Goal: Task Accomplishment & Management: Use online tool/utility

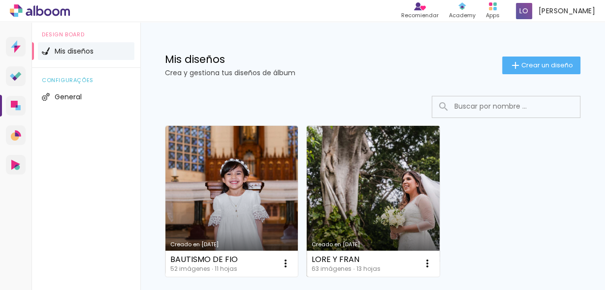
scroll to position [78, 0]
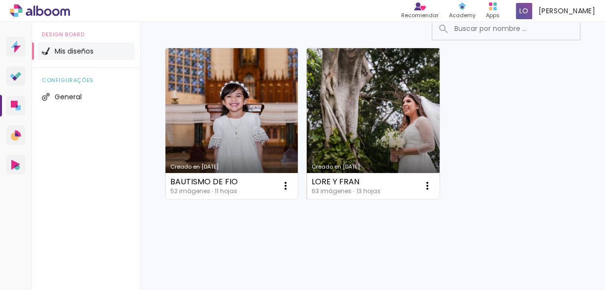
click at [376, 114] on link "Creado en [DATE]" at bounding box center [372, 123] width 132 height 151
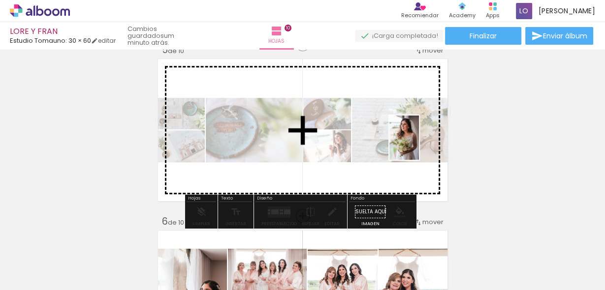
scroll to position [0, 2622]
drag, startPoint x: 0, startPoint y: 0, endPoint x: 419, endPoint y: 145, distance: 443.0
click at [419, 145] on quentale-workspace at bounding box center [302, 145] width 605 height 290
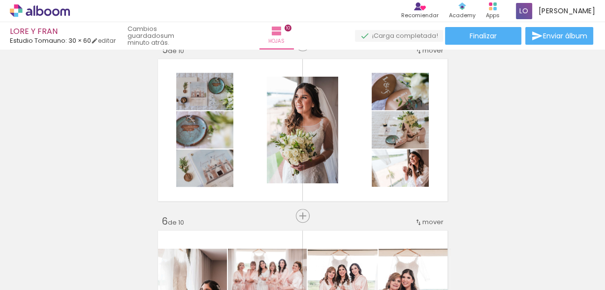
scroll to position [0, 2632]
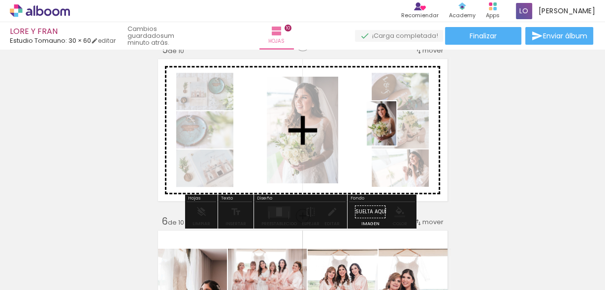
drag, startPoint x: 440, startPoint y: 253, endPoint x: 396, endPoint y: 131, distance: 129.6
click at [396, 131] on quentale-workspace at bounding box center [302, 145] width 605 height 290
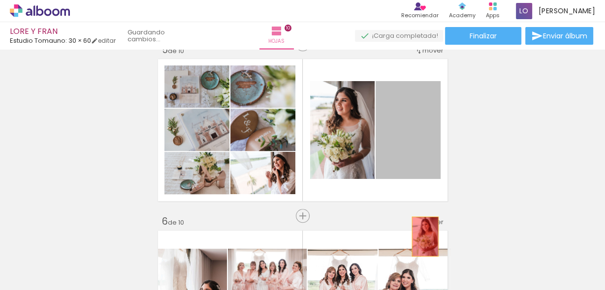
drag, startPoint x: 405, startPoint y: 119, endPoint x: 422, endPoint y: 237, distance: 118.7
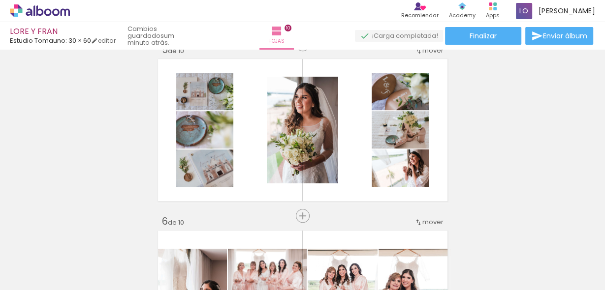
scroll to position [0, 2009]
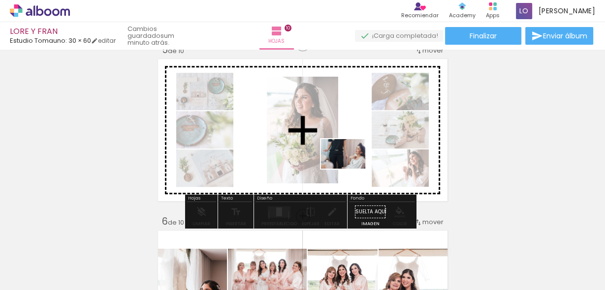
drag, startPoint x: 336, startPoint y: 261, endPoint x: 350, endPoint y: 169, distance: 93.0
click at [350, 169] on quentale-workspace at bounding box center [302, 145] width 605 height 290
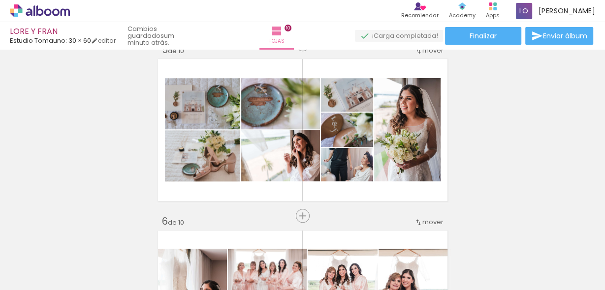
scroll to position [0, 2005]
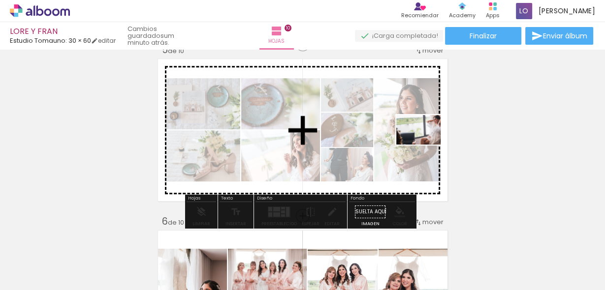
drag, startPoint x: 470, startPoint y: 259, endPoint x: 424, endPoint y: 143, distance: 124.8
click at [424, 143] on quentale-workspace at bounding box center [302, 145] width 605 height 290
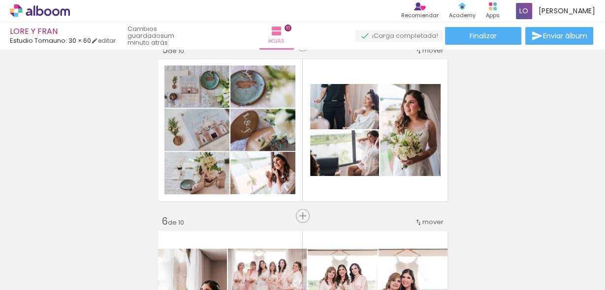
scroll to position [0, 1765]
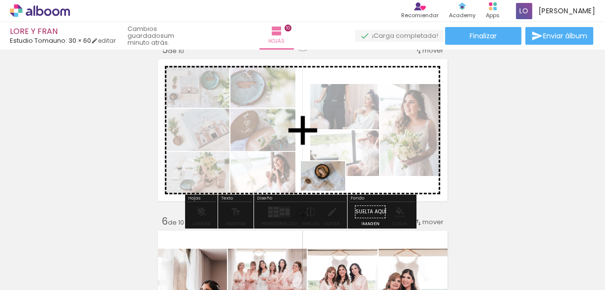
drag, startPoint x: 272, startPoint y: 257, endPoint x: 330, endPoint y: 191, distance: 88.5
click at [330, 191] on quentale-workspace at bounding box center [302, 145] width 605 height 290
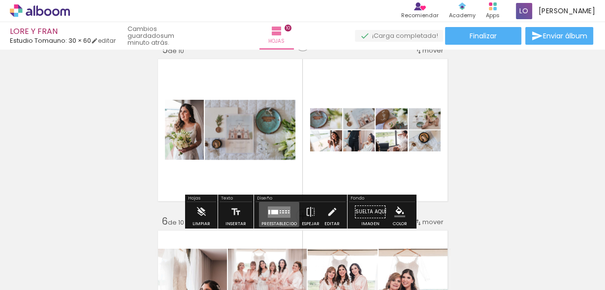
click at [275, 207] on quentale-layouter at bounding box center [279, 211] width 23 height 11
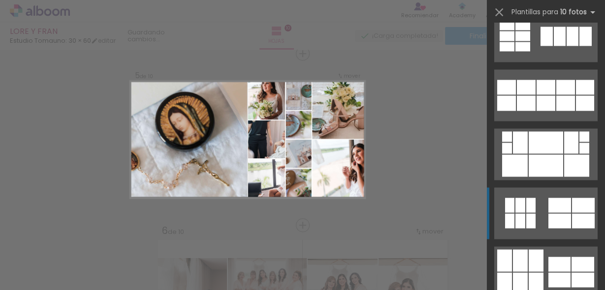
scroll to position [1613, 0]
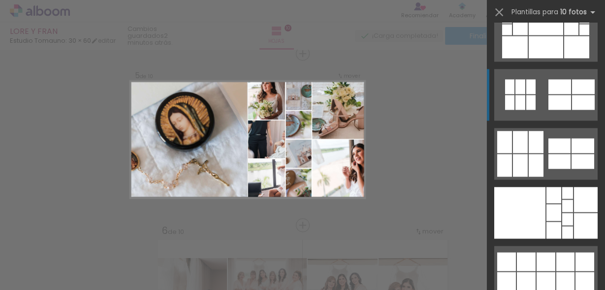
click at [546, 200] on div at bounding box center [553, 195] width 15 height 16
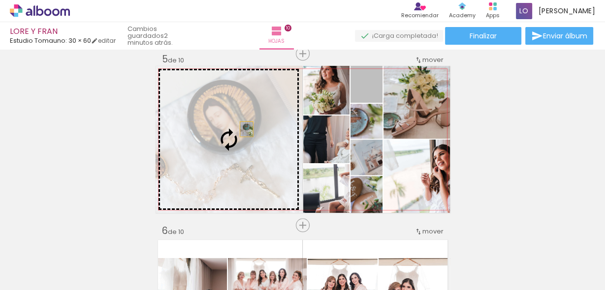
drag, startPoint x: 372, startPoint y: 92, endPoint x: 233, endPoint y: 133, distance: 144.9
click at [0, 0] on slot at bounding box center [0, 0] width 0 height 0
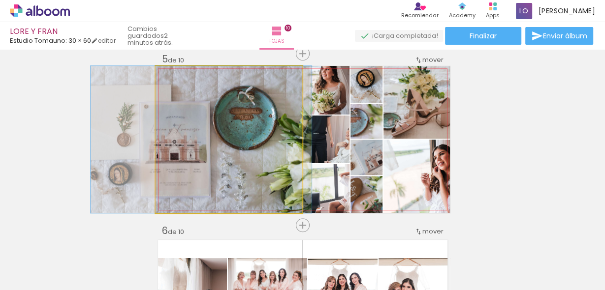
drag, startPoint x: 233, startPoint y: 133, endPoint x: 205, endPoint y: 128, distance: 28.0
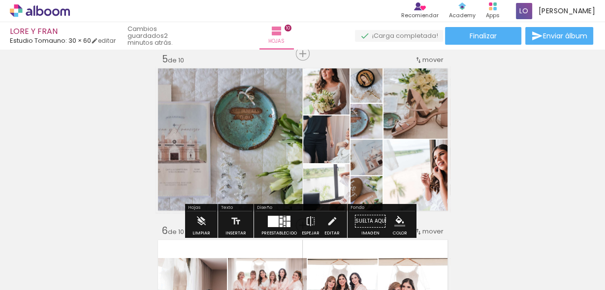
click at [285, 220] on quentale-layouter at bounding box center [279, 220] width 23 height 11
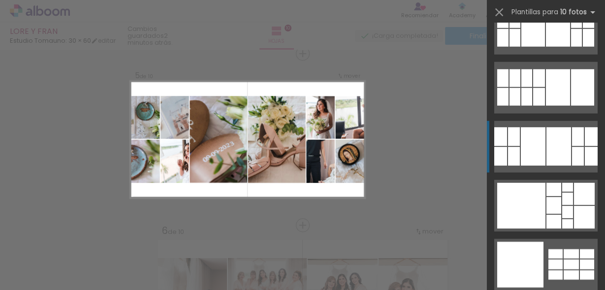
scroll to position [2270, 0]
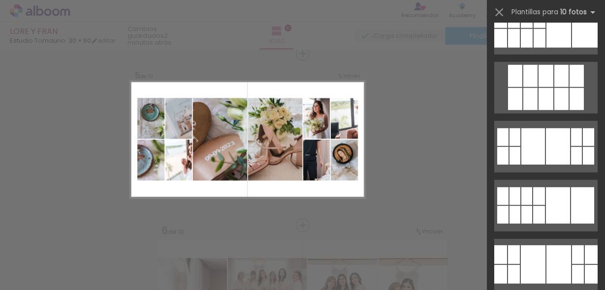
click at [0, 0] on slot "B&N" at bounding box center [0, 0] width 0 height 0
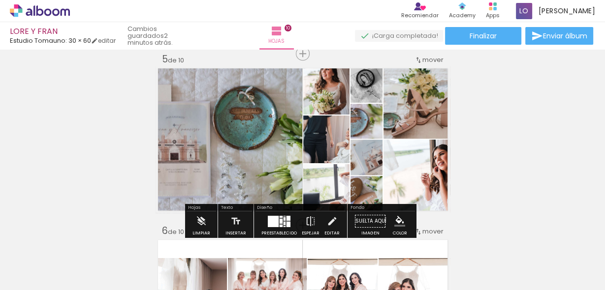
click at [0, 0] on slot "B&N" at bounding box center [0, 0] width 0 height 0
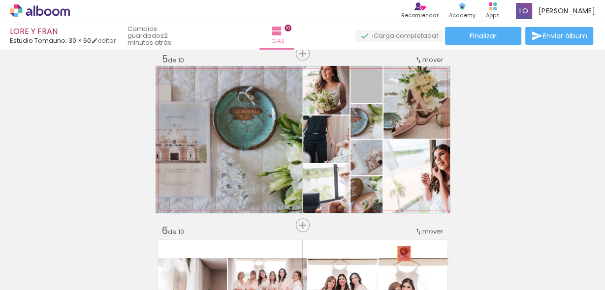
drag, startPoint x: 372, startPoint y: 88, endPoint x: 400, endPoint y: 253, distance: 167.6
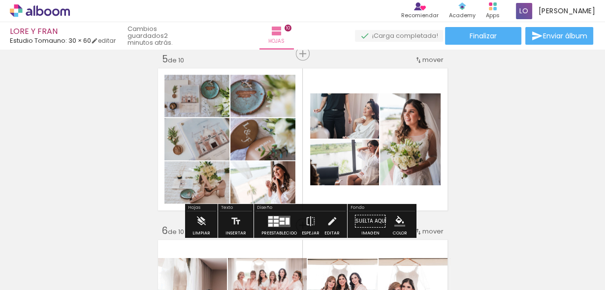
scroll to position [817, 0]
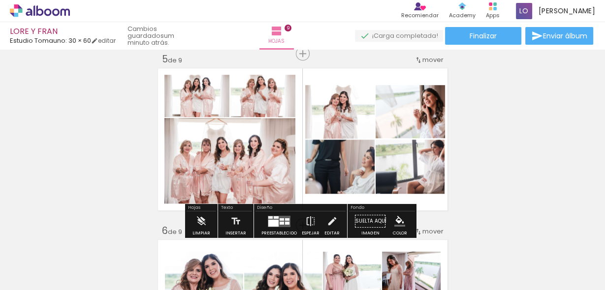
scroll to position [0, 2484]
click at [266, 101] on div "Ancho Color" at bounding box center [261, 100] width 18 height 15
click at [470, 118] on div "Insertar hoja 1 de 9 Insertar hoja 2 de 9 Insertar hoja 3 de 9 Insertar hoja 4 …" at bounding box center [302, 212] width 605 height 1717
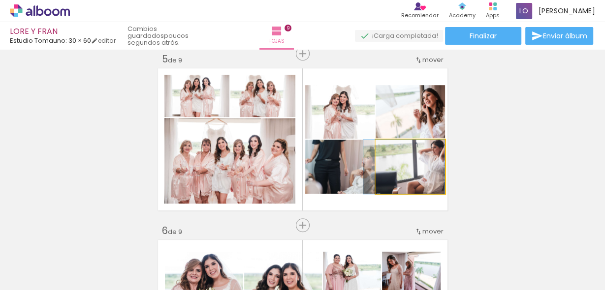
drag, startPoint x: 426, startPoint y: 171, endPoint x: 417, endPoint y: 171, distance: 9.8
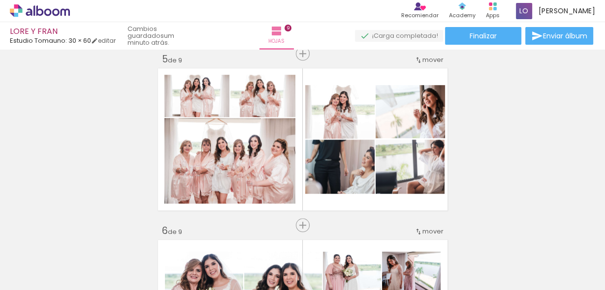
scroll to position [0, 2062]
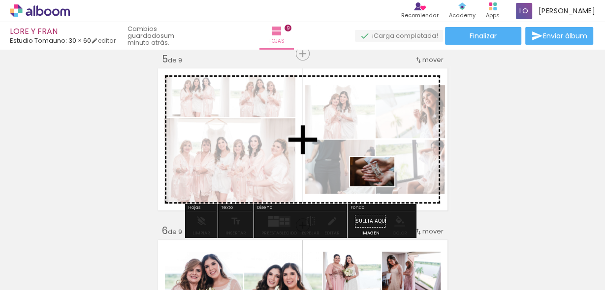
drag, startPoint x: 144, startPoint y: 252, endPoint x: 379, endPoint y: 186, distance: 244.5
click at [379, 186] on quentale-workspace at bounding box center [302, 145] width 605 height 290
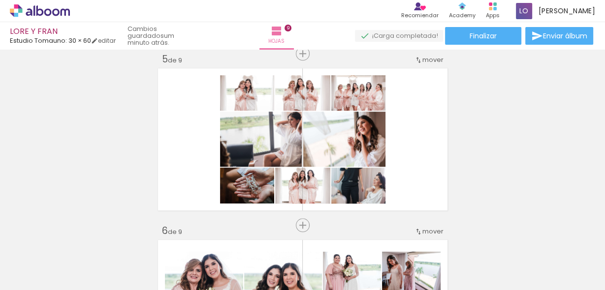
scroll to position [0, 2586]
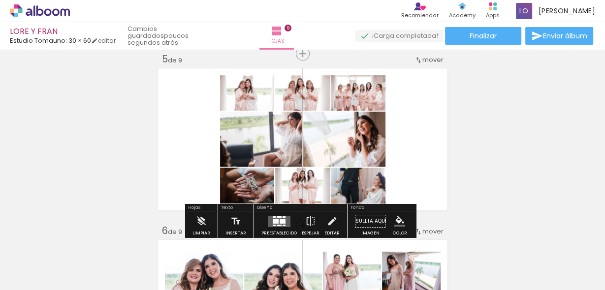
click at [280, 219] on div at bounding box center [282, 220] width 6 height 5
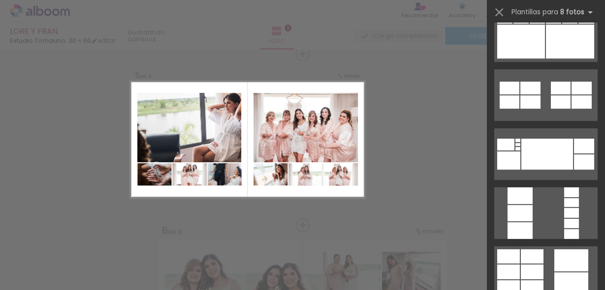
scroll to position [393, 0]
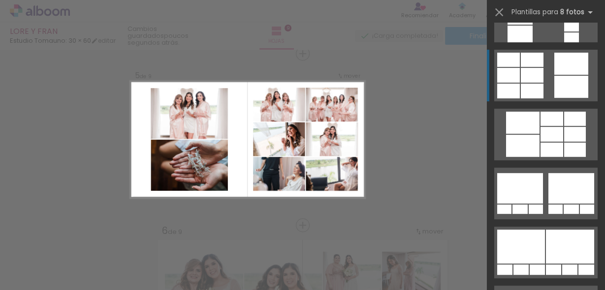
click at [536, 80] on div at bounding box center [531, 75] width 23 height 15
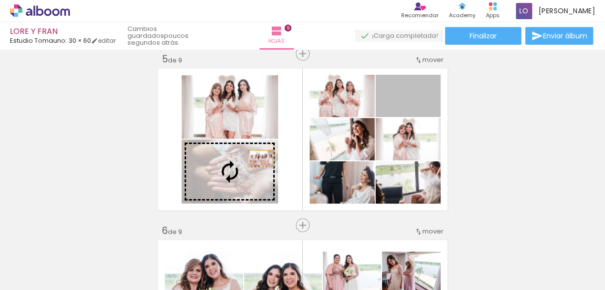
drag, startPoint x: 416, startPoint y: 100, endPoint x: 252, endPoint y: 163, distance: 175.5
click at [0, 0] on slot at bounding box center [0, 0] width 0 height 0
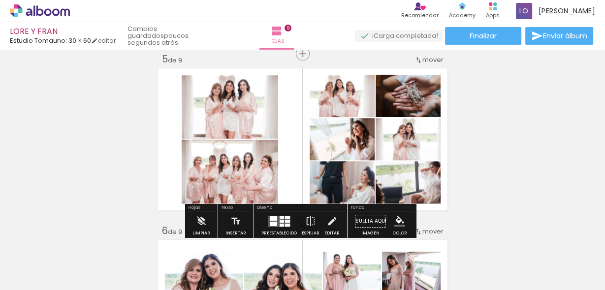
click at [229, 114] on quentale-photo at bounding box center [229, 106] width 96 height 63
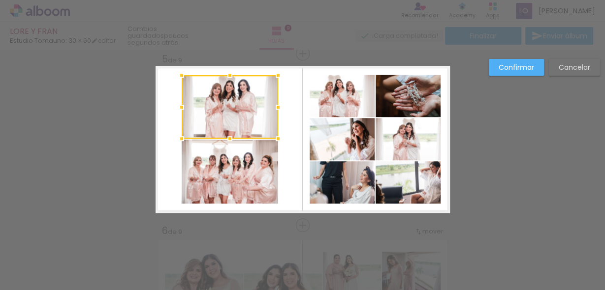
click at [231, 155] on quentale-photo at bounding box center [229, 172] width 96 height 64
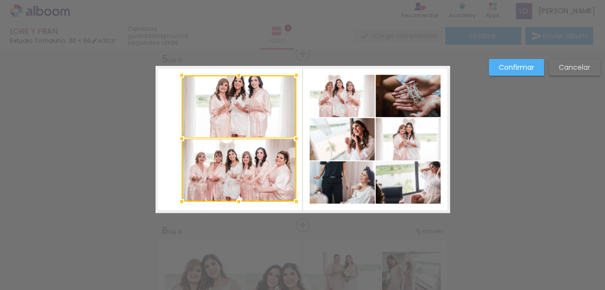
drag, startPoint x: 276, startPoint y: 204, endPoint x: 299, endPoint y: 245, distance: 47.1
click at [299, 245] on div "Insertar hoja 1 de 9 Insertar hoja 2 de 9 Insertar hoja 3 de 9 Insertar hoja 4 …" at bounding box center [302, 221] width 605 height 1740
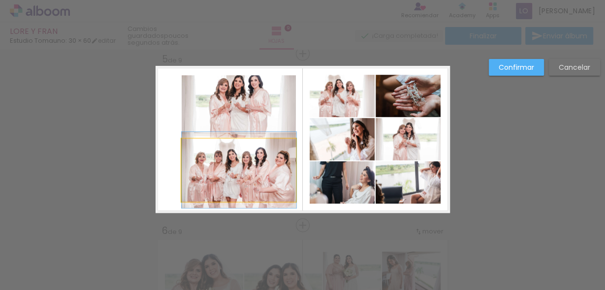
click at [241, 192] on quentale-photo at bounding box center [238, 170] width 115 height 63
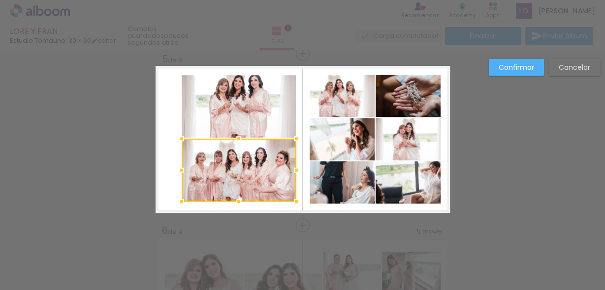
click at [241, 192] on div at bounding box center [239, 202] width 20 height 20
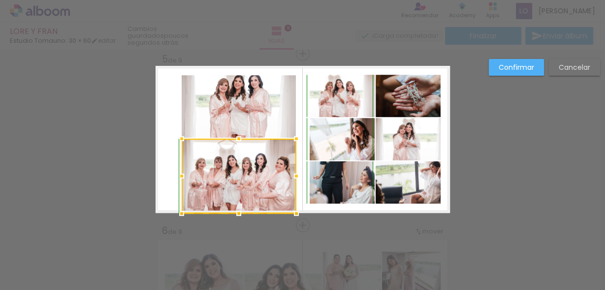
drag, startPoint x: 237, startPoint y: 201, endPoint x: 238, endPoint y: 179, distance: 22.1
click at [238, 179] on div at bounding box center [238, 176] width 115 height 75
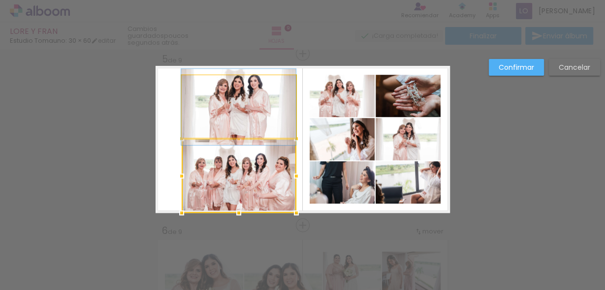
drag, startPoint x: 231, startPoint y: 125, endPoint x: 225, endPoint y: 125, distance: 5.4
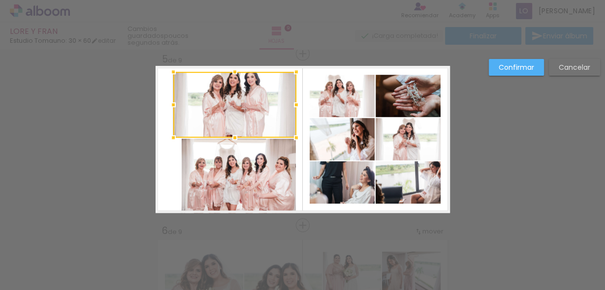
drag, startPoint x: 177, startPoint y: 72, endPoint x: 168, endPoint y: 70, distance: 8.6
click at [168, 70] on div at bounding box center [173, 72] width 20 height 20
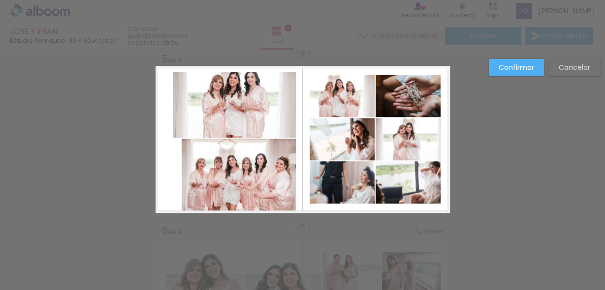
click at [190, 148] on quentale-photo at bounding box center [238, 176] width 115 height 74
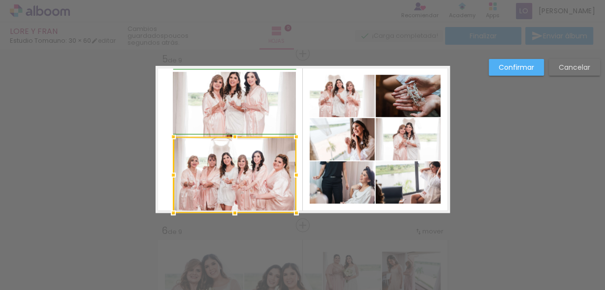
drag, startPoint x: 180, startPoint y: 142, endPoint x: 170, endPoint y: 140, distance: 10.1
click at [170, 140] on div at bounding box center [173, 137] width 20 height 20
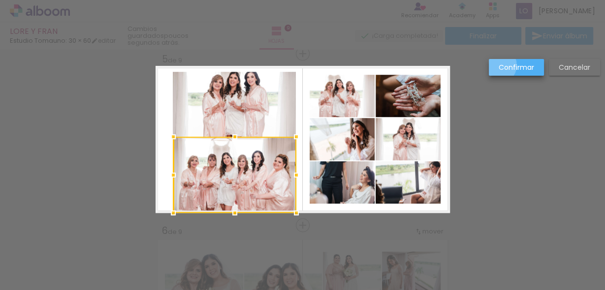
click at [497, 65] on paper-button "Confirmar" at bounding box center [515, 67] width 55 height 17
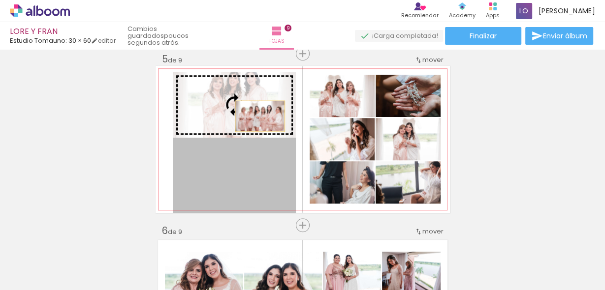
drag, startPoint x: 259, startPoint y: 170, endPoint x: 256, endPoint y: 115, distance: 55.1
click at [0, 0] on slot at bounding box center [0, 0] width 0 height 0
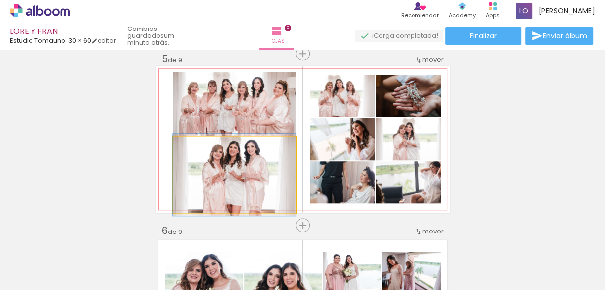
click at [253, 163] on quentale-photo at bounding box center [234, 175] width 123 height 76
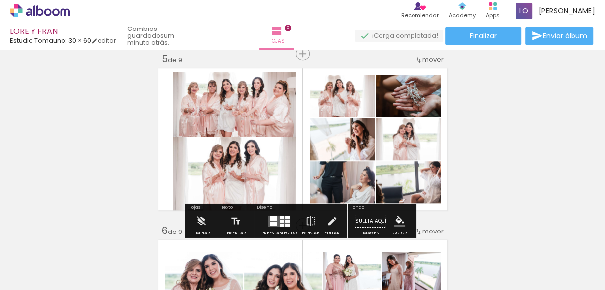
click at [253, 163] on quentale-photo at bounding box center [234, 175] width 123 height 76
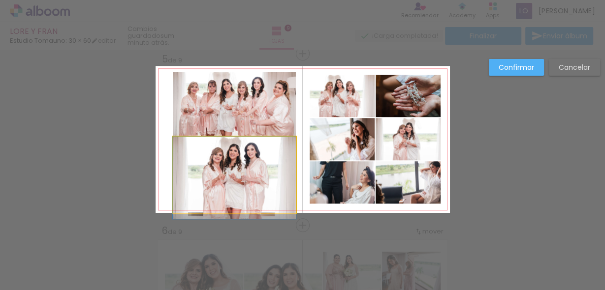
drag, startPoint x: 253, startPoint y: 163, endPoint x: 256, endPoint y: 173, distance: 9.8
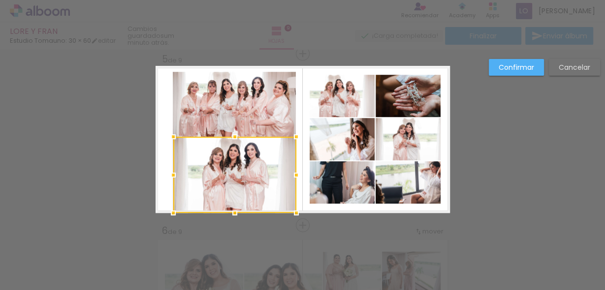
click at [0, 0] on slot "Confirmar" at bounding box center [0, 0] width 0 height 0
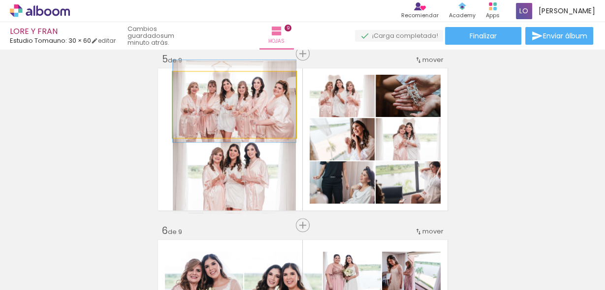
click at [284, 128] on quentale-photo at bounding box center [234, 105] width 123 height 66
click at [266, 130] on quentale-photo at bounding box center [234, 105] width 123 height 66
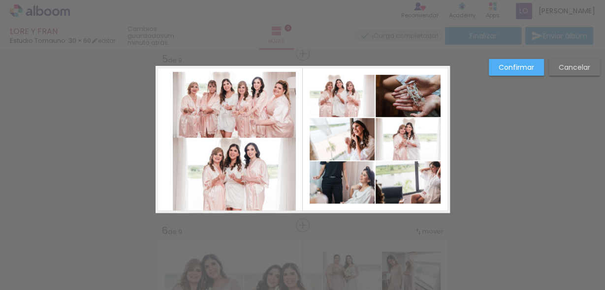
click at [231, 127] on quentale-photo at bounding box center [234, 105] width 123 height 66
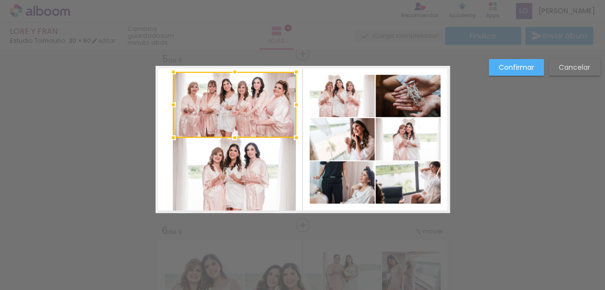
click at [231, 127] on div at bounding box center [234, 105] width 123 height 66
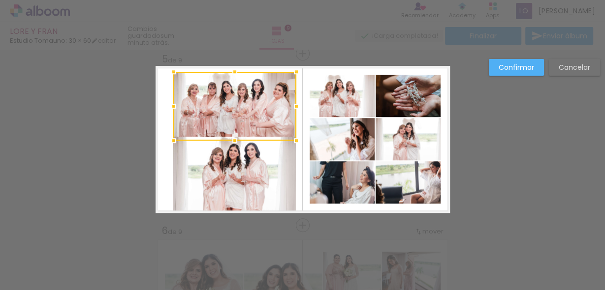
click at [232, 139] on div at bounding box center [235, 141] width 20 height 20
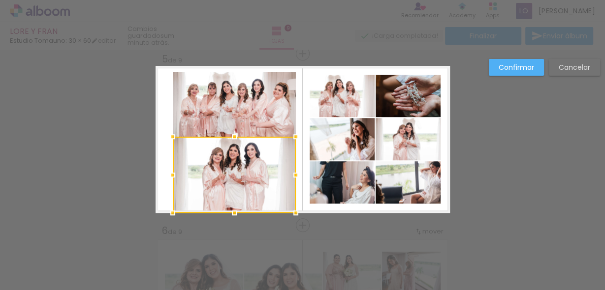
drag, startPoint x: 237, startPoint y: 153, endPoint x: 238, endPoint y: 166, distance: 12.9
click at [238, 166] on div at bounding box center [234, 175] width 123 height 76
click at [501, 72] on paper-button "Confirmar" at bounding box center [515, 67] width 55 height 17
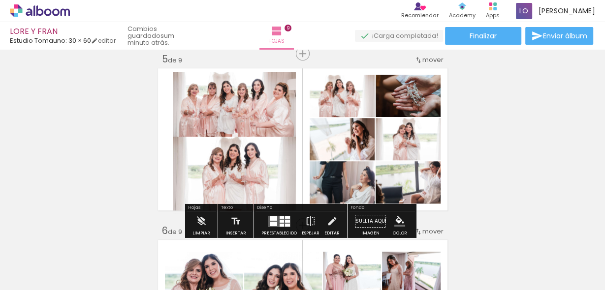
click at [255, 154] on div "B&N" at bounding box center [253, 147] width 19 height 15
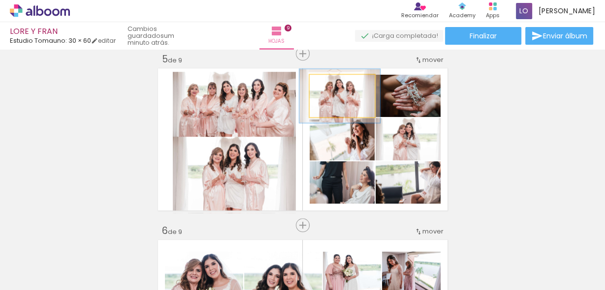
click at [354, 107] on quentale-photo at bounding box center [341, 96] width 65 height 42
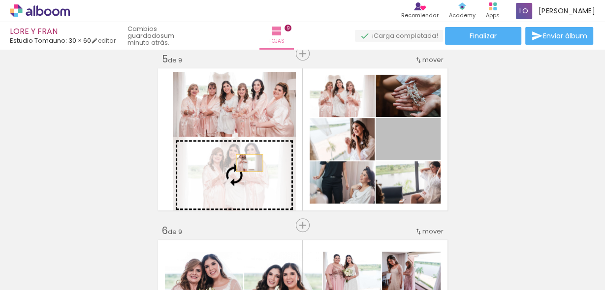
drag, startPoint x: 425, startPoint y: 144, endPoint x: 246, endPoint y: 163, distance: 180.5
click at [0, 0] on slot at bounding box center [0, 0] width 0 height 0
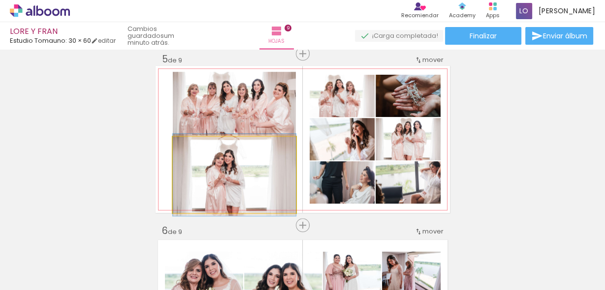
click at [270, 176] on quentale-photo at bounding box center [234, 175] width 123 height 76
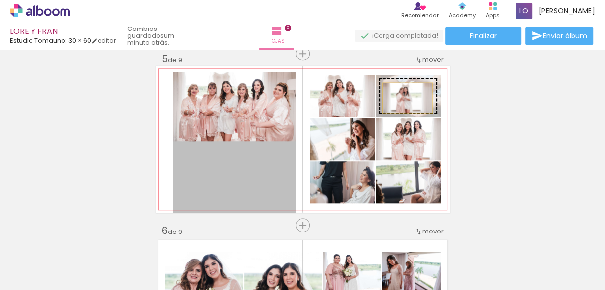
drag, startPoint x: 269, startPoint y: 171, endPoint x: 404, endPoint y: 98, distance: 153.8
click at [0, 0] on slot at bounding box center [0, 0] width 0 height 0
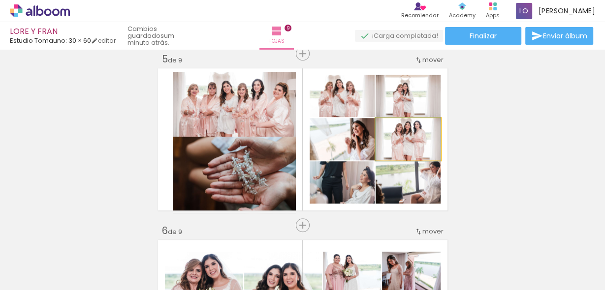
click at [394, 135] on div at bounding box center [397, 129] width 16 height 16
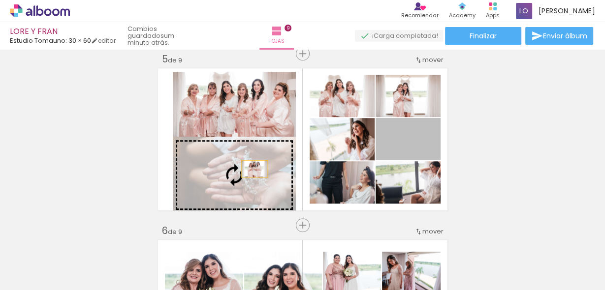
drag, startPoint x: 430, startPoint y: 148, endPoint x: 251, endPoint y: 169, distance: 180.7
click at [0, 0] on slot at bounding box center [0, 0] width 0 height 0
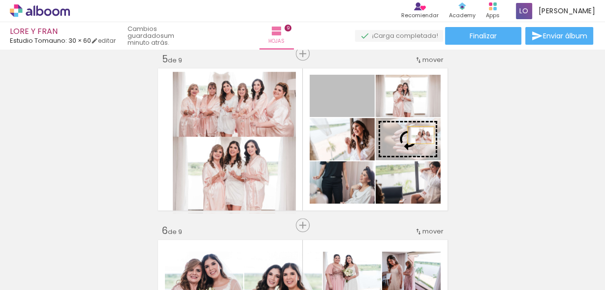
drag, startPoint x: 364, startPoint y: 102, endPoint x: 417, endPoint y: 135, distance: 61.8
click at [0, 0] on slot at bounding box center [0, 0] width 0 height 0
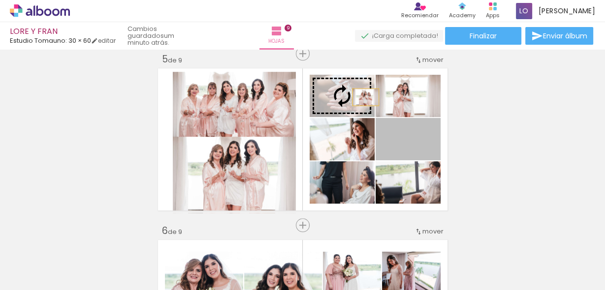
drag, startPoint x: 422, startPoint y: 146, endPoint x: 356, endPoint y: 95, distance: 83.0
click at [0, 0] on slot at bounding box center [0, 0] width 0 height 0
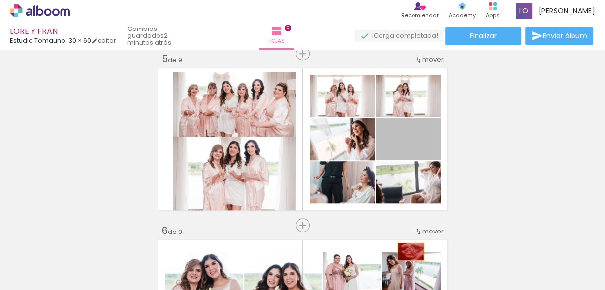
drag, startPoint x: 430, startPoint y: 145, endPoint x: 407, endPoint y: 251, distance: 108.7
